Goal: Task Accomplishment & Management: Use online tool/utility

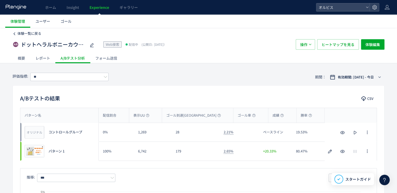
click at [25, 31] on span "体験一覧に戻る" at bounding box center [29, 33] width 24 height 5
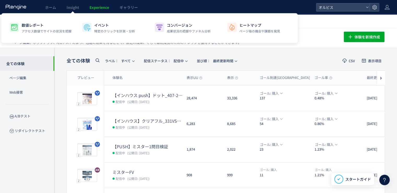
click at [96, 9] on span "Experience" at bounding box center [100, 7] width 20 height 5
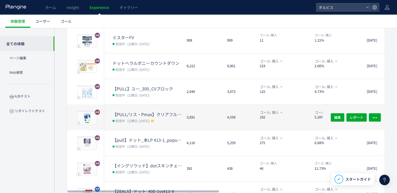
scroll to position [134, 0]
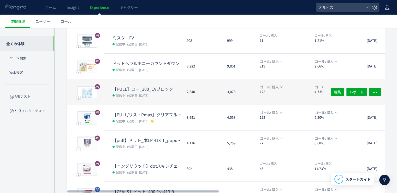
click at [125, 97] on dd "配信中 (公開日: [DATE])" at bounding box center [148, 95] width 70 height 7
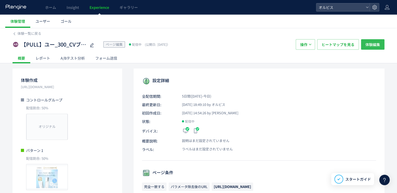
click at [374, 48] on span "体験編集" at bounding box center [373, 44] width 15 height 10
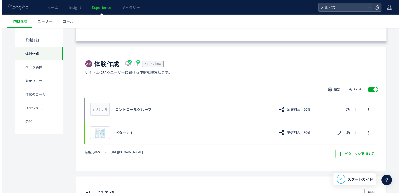
scroll to position [78, 0]
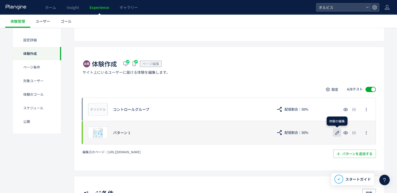
click at [339, 132] on icon "button" at bounding box center [337, 133] width 6 height 6
